Goal: Check status: Check status

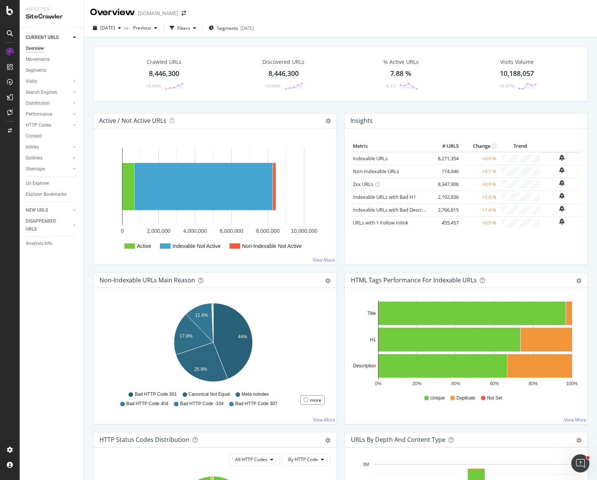
click at [312, 9] on div "Overview Apartments.com" at bounding box center [340, 9] width 513 height 19
click at [314, 21] on div "2025 Aug. 8th vs Previous Filters Segments 2025-07-14" at bounding box center [340, 28] width 513 height 19
